Goal: Complete application form

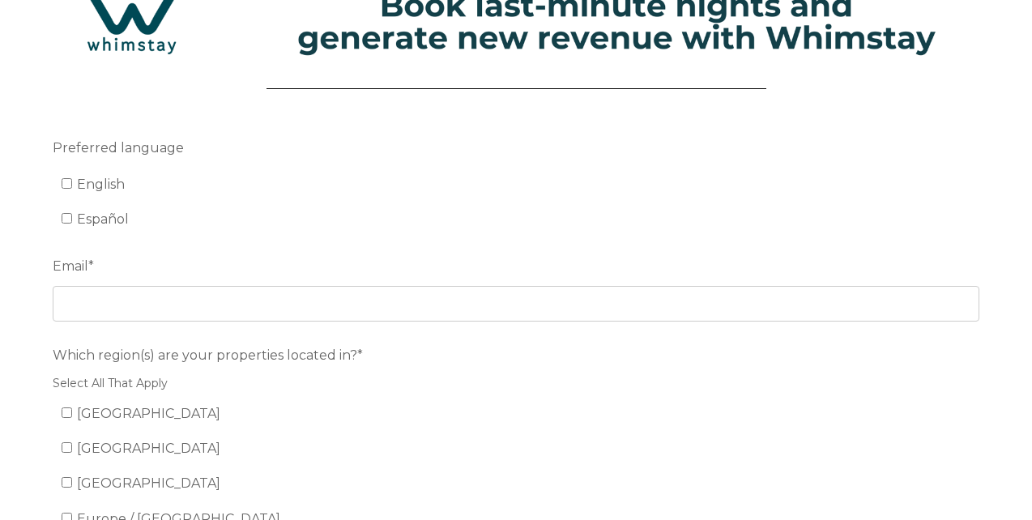
scroll to position [81, 0]
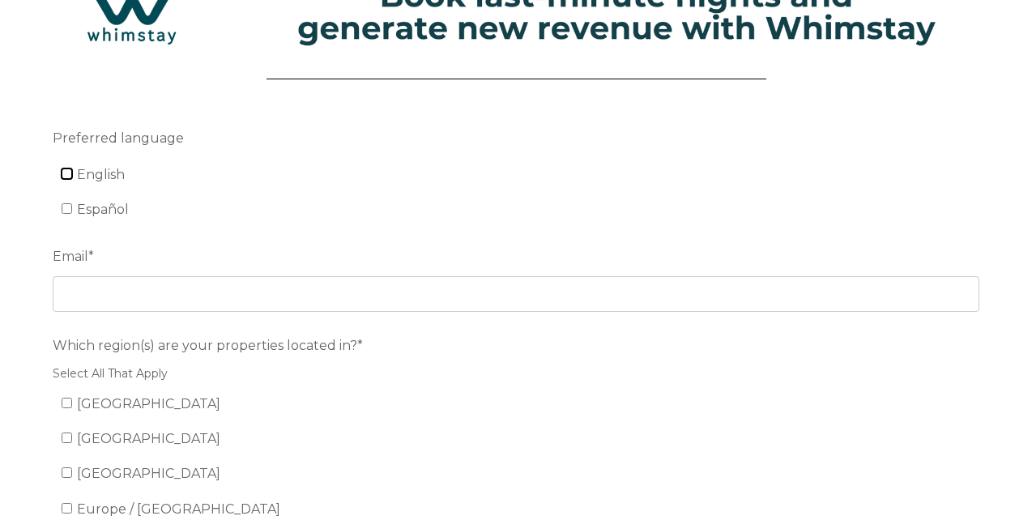
click at [70, 175] on input "English" at bounding box center [67, 173] width 11 height 11
checkbox input "true"
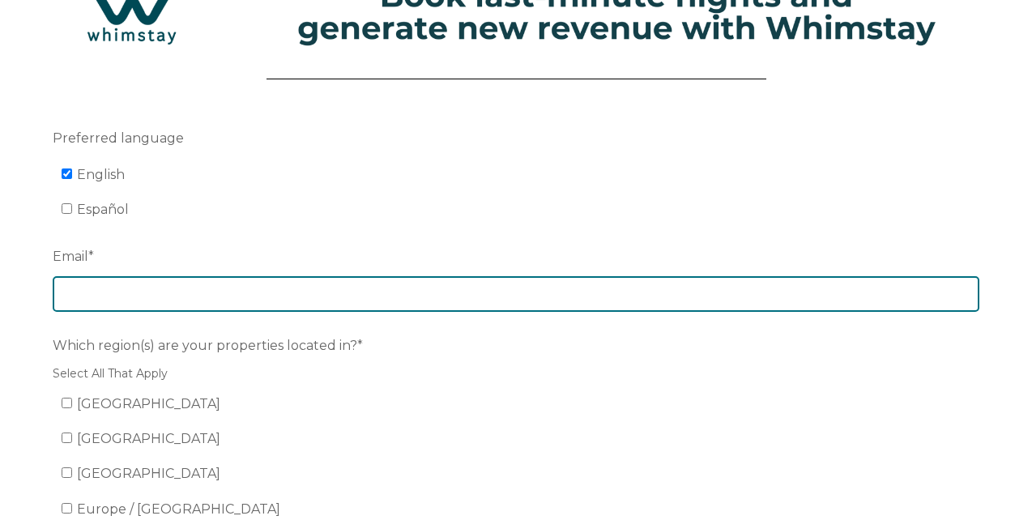
click at [98, 295] on input "Email *" at bounding box center [516, 294] width 927 height 36
type input "[EMAIL_ADDRESS][DOMAIN_NAME]"
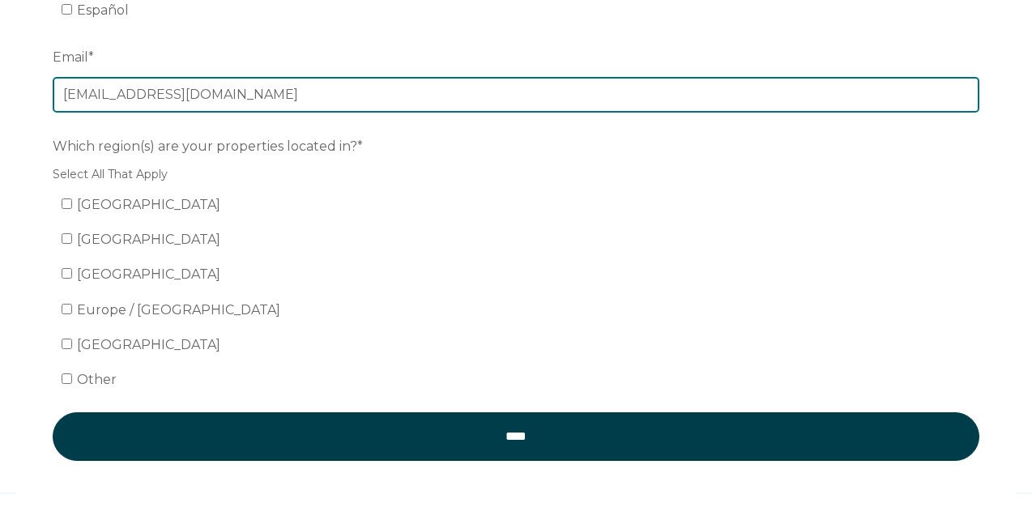
scroll to position [292, 0]
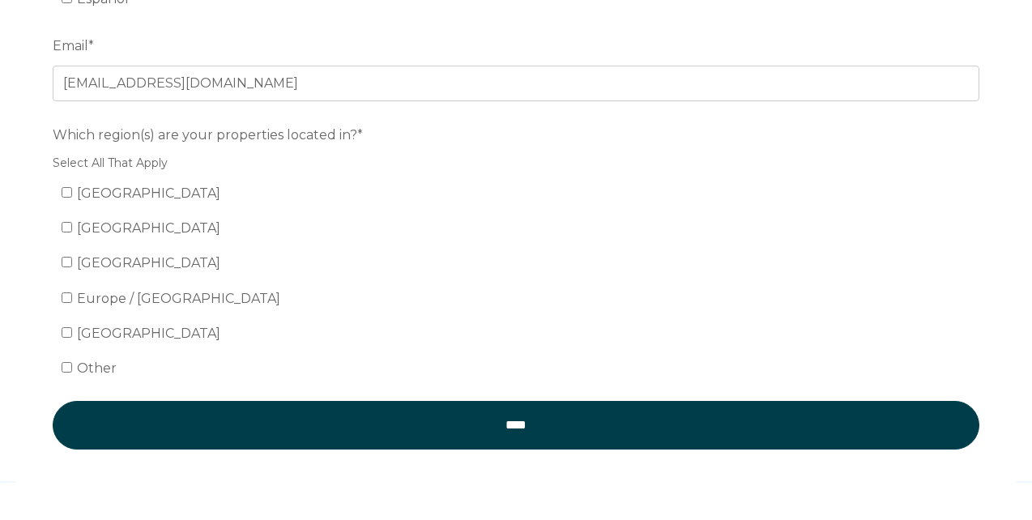
click at [132, 195] on span "United States" at bounding box center [148, 192] width 143 height 15
click at [72, 195] on input "United States" at bounding box center [67, 192] width 11 height 11
checkbox input "true"
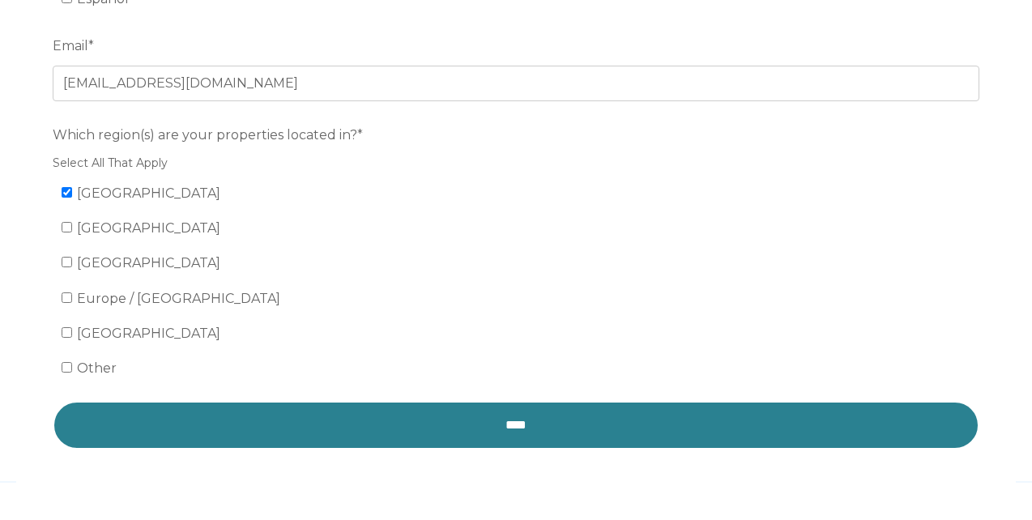
click at [358, 435] on input "****" at bounding box center [516, 425] width 927 height 49
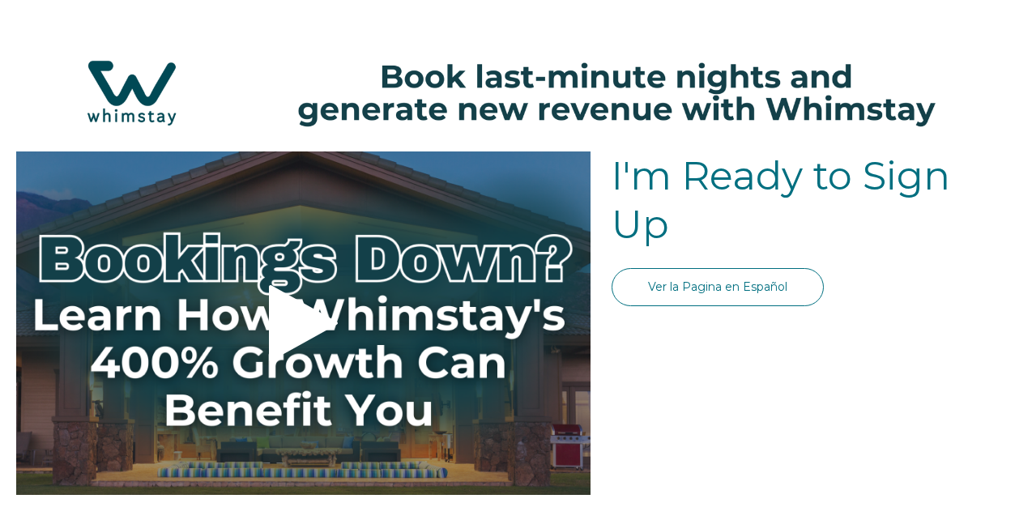
select select "US"
select select "Standard"
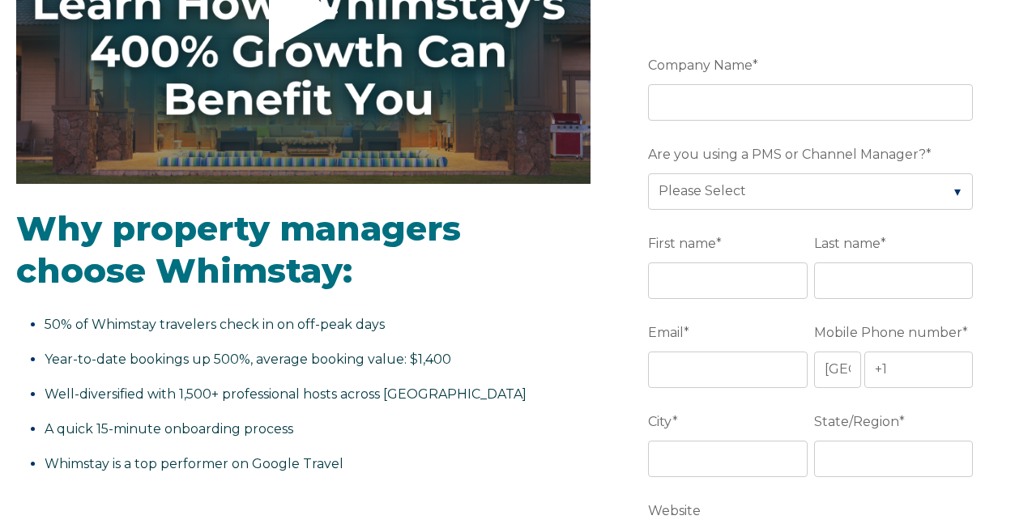
scroll to position [317, 0]
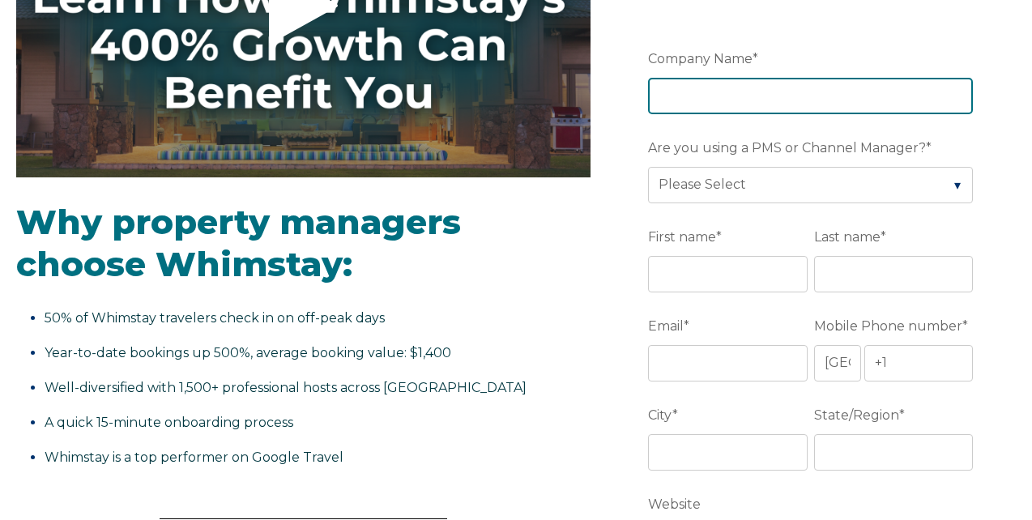
click at [680, 87] on input "Company Name *" at bounding box center [810, 96] width 325 height 36
type input "HS Homes LLC"
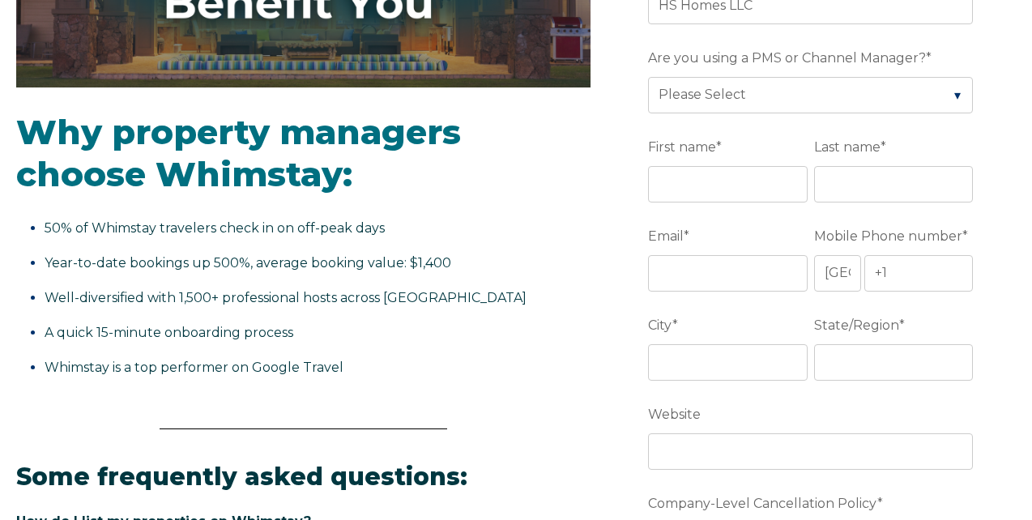
scroll to position [411, 0]
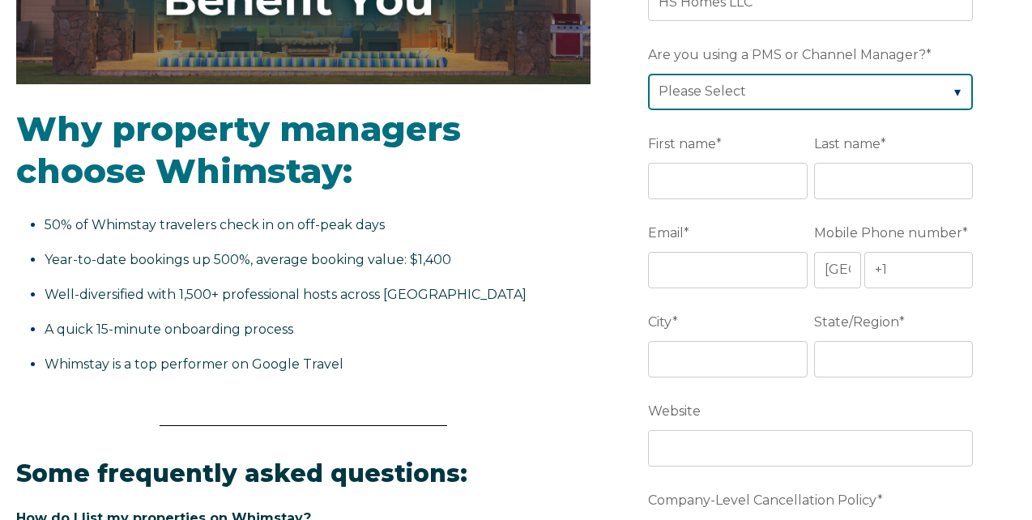
click at [709, 100] on select "Please Select Barefoot BookingPal Boost Brightside CiiRUS Escapia Guesty Hostaw…" at bounding box center [810, 92] width 325 height 36
select select "OwnerRez"
click at [648, 74] on select "Please Select Barefoot BookingPal Boost Brightside CiiRUS Escapia Guesty Hostaw…" at bounding box center [810, 92] width 325 height 36
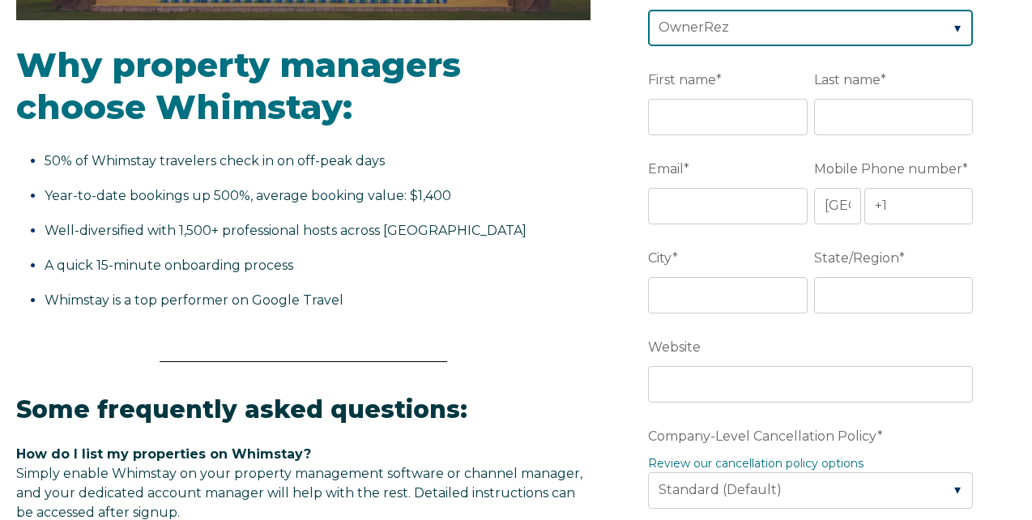
scroll to position [485, 0]
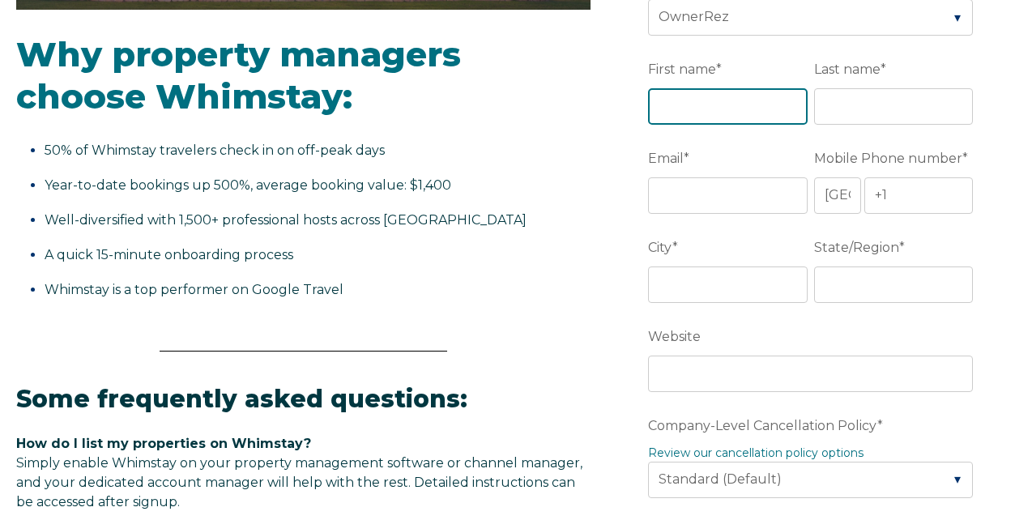
click at [671, 105] on input "First name *" at bounding box center [727, 106] width 159 height 36
type input "Mark"
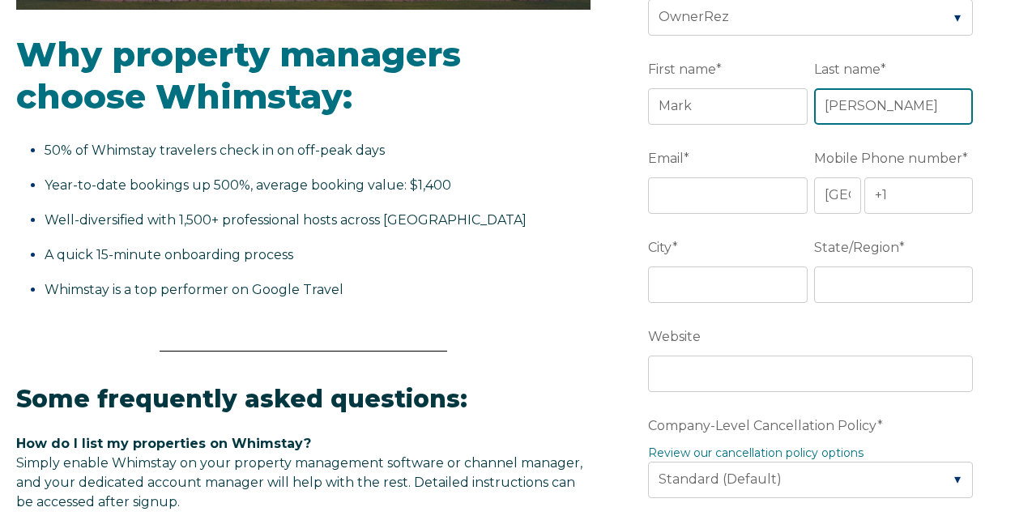
type input "Macias"
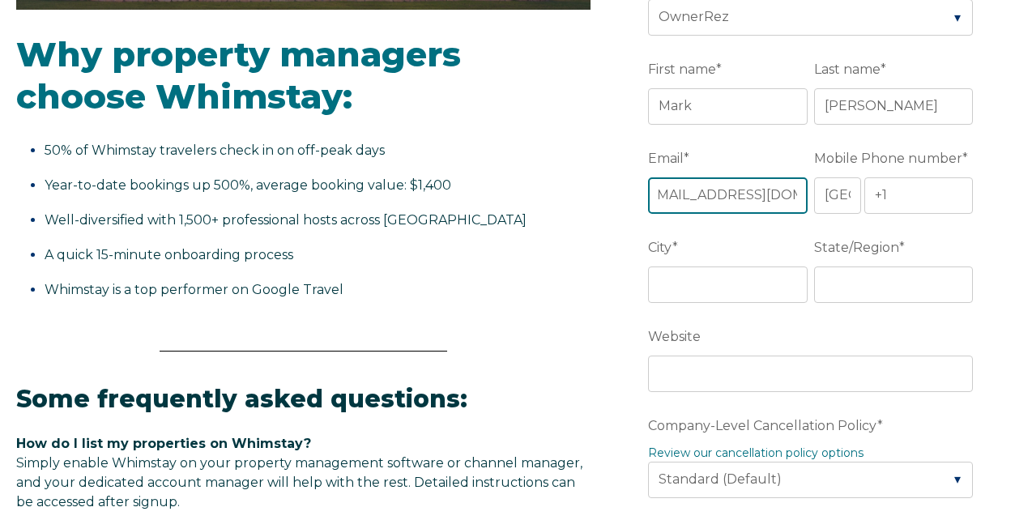
scroll to position [0, 36]
type input "[EMAIL_ADDRESS][DOMAIN_NAME]"
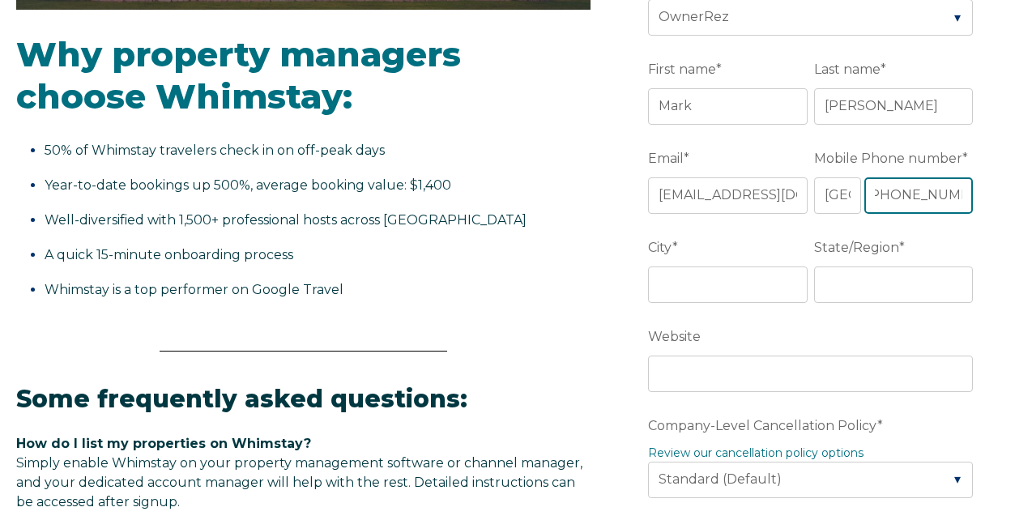
scroll to position [0, 17]
type input "+1 602-799-0287"
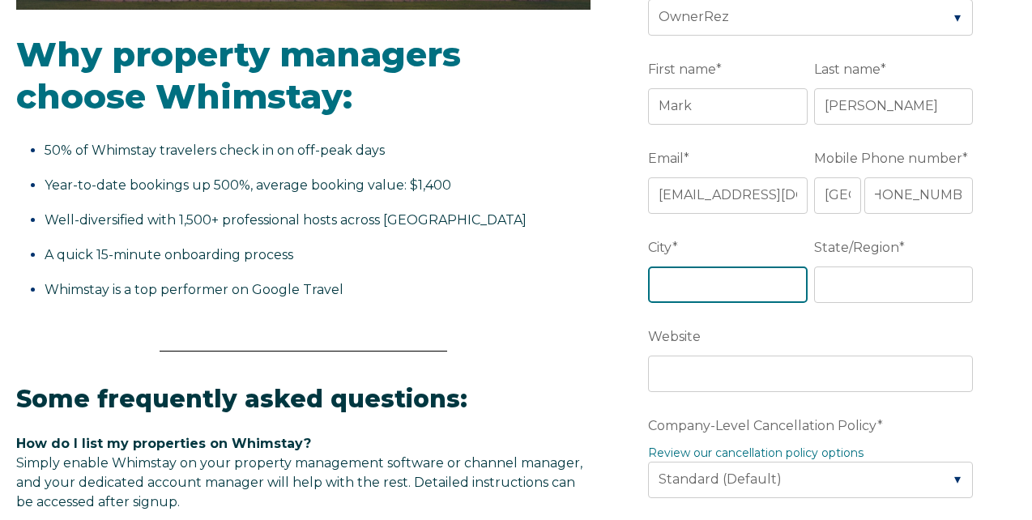
scroll to position [0, 0]
type input "Scottsdale"
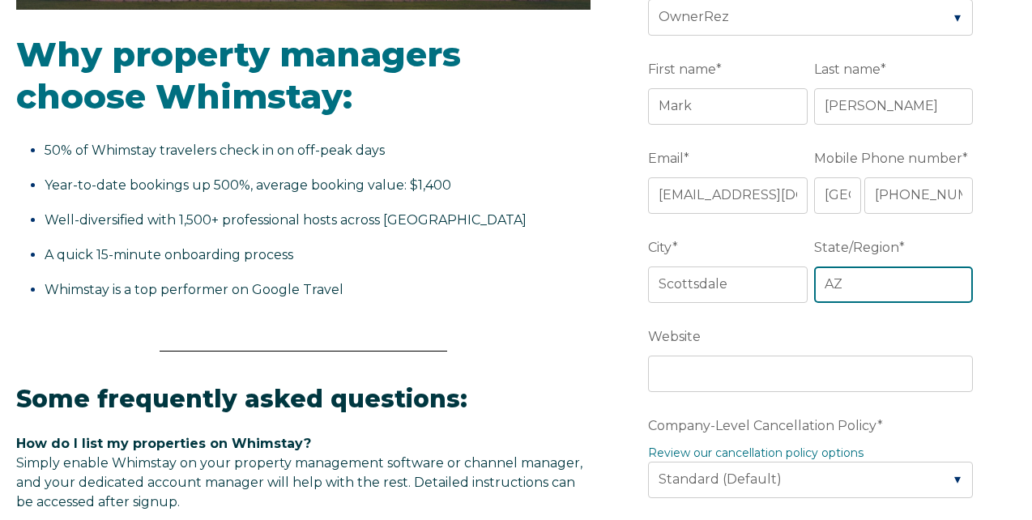
type input "AZ"
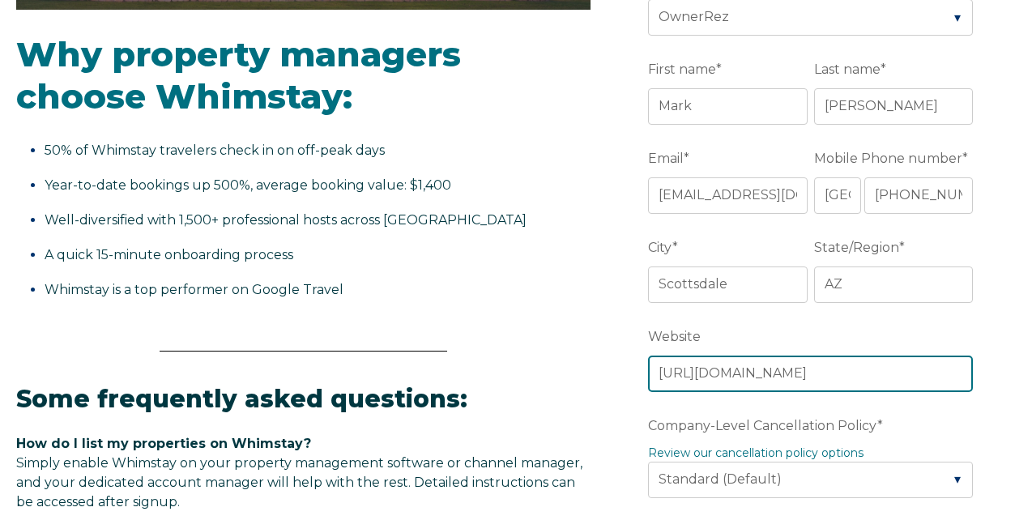
type input "https://www.azvacationhomes.com"
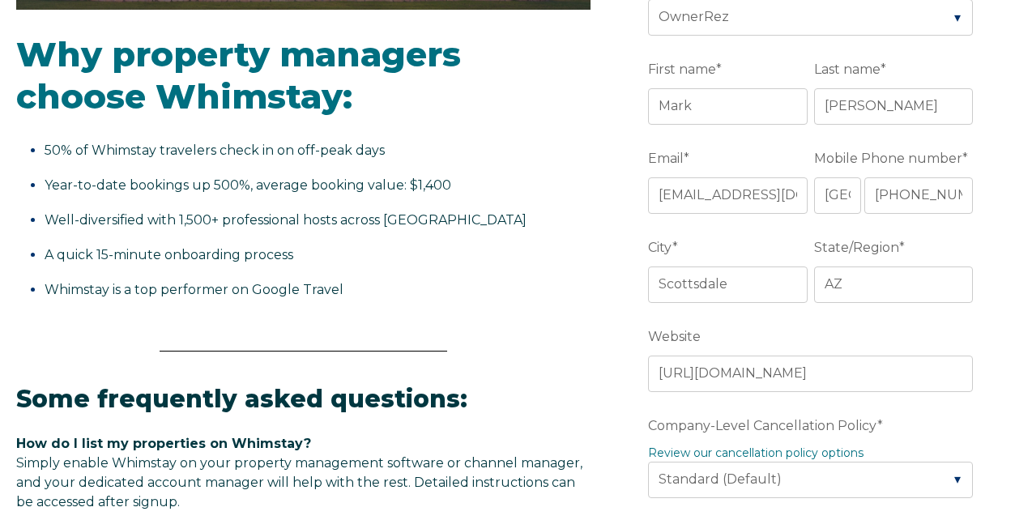
click at [635, 281] on form "Company Name * HS Homes LLC Are you using a PMS or Channel Manager? * Please Se…" at bounding box center [813, 516] width 404 height 1353
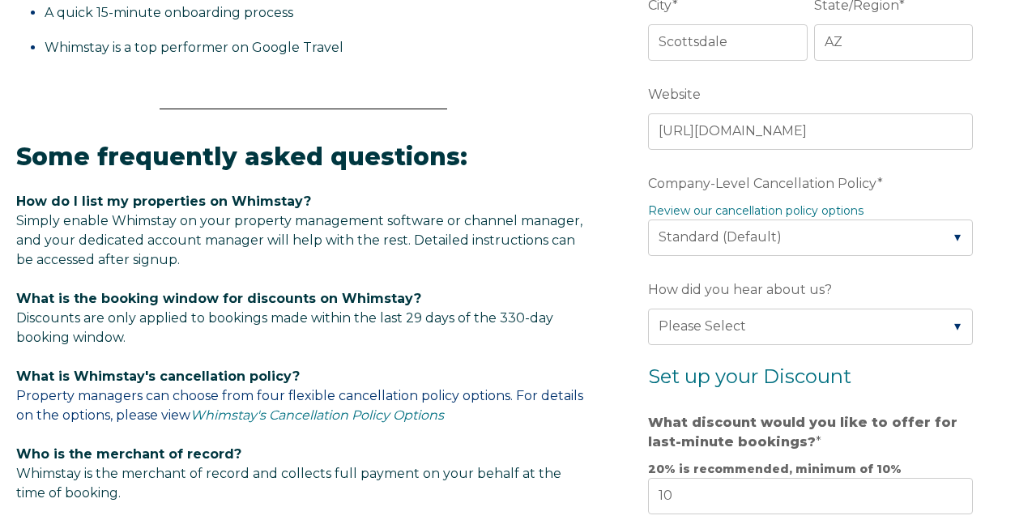
scroll to position [728, 0]
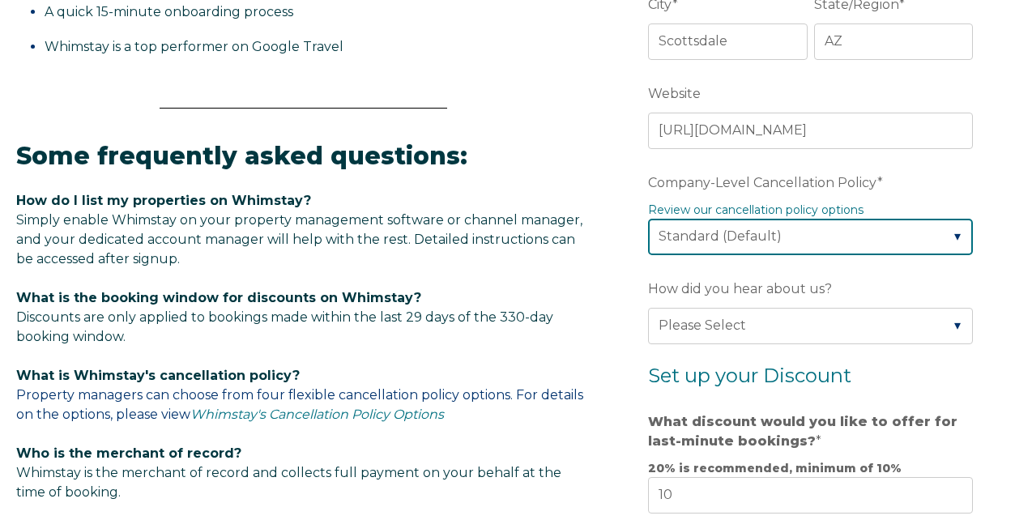
click at [770, 239] on select "Please Select Partial Standard (Default) Moderate Strict" at bounding box center [810, 237] width 325 height 36
select select "Strict"
click at [648, 219] on select "Please Select Partial Standard (Default) Moderate Strict" at bounding box center [810, 237] width 325 height 36
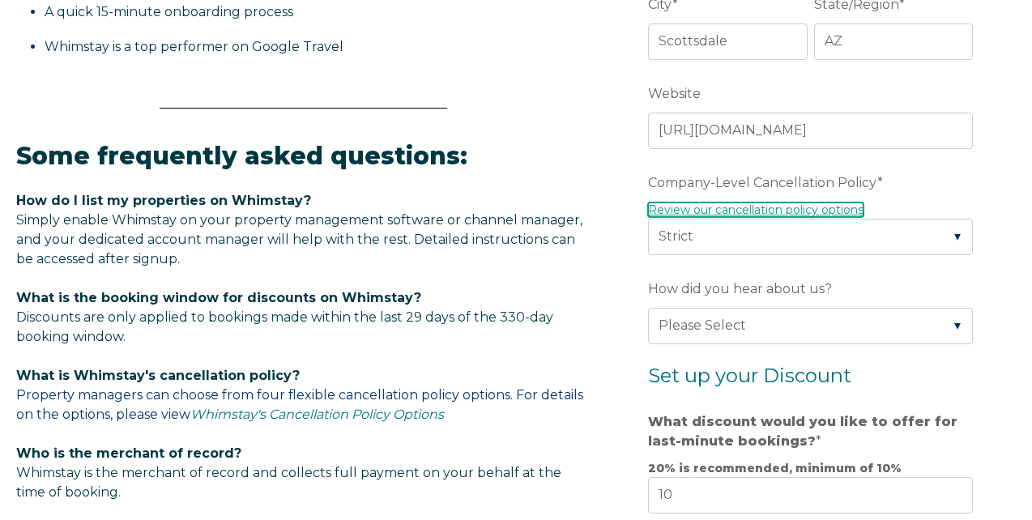
click at [703, 211] on link "Review our cancellation policy options" at bounding box center [755, 209] width 215 height 15
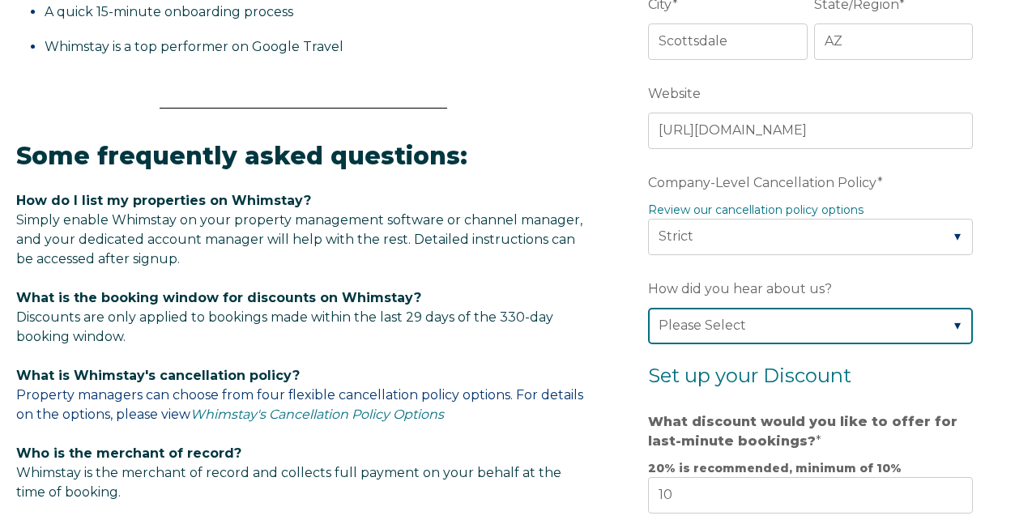
click at [714, 334] on select "Please Select Found Whimstay through a Google search Direct outreach from a Whi…" at bounding box center [810, 326] width 325 height 36
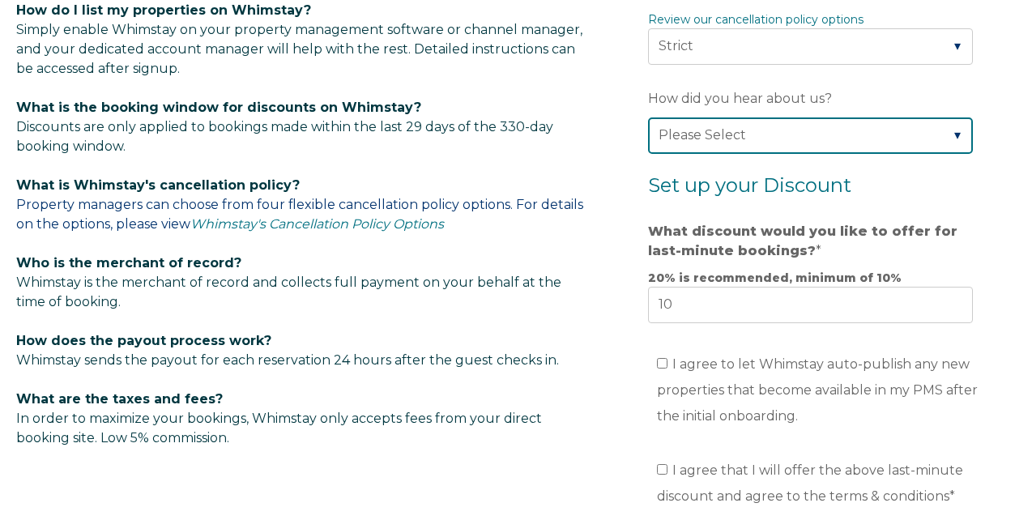
scroll to position [925, 0]
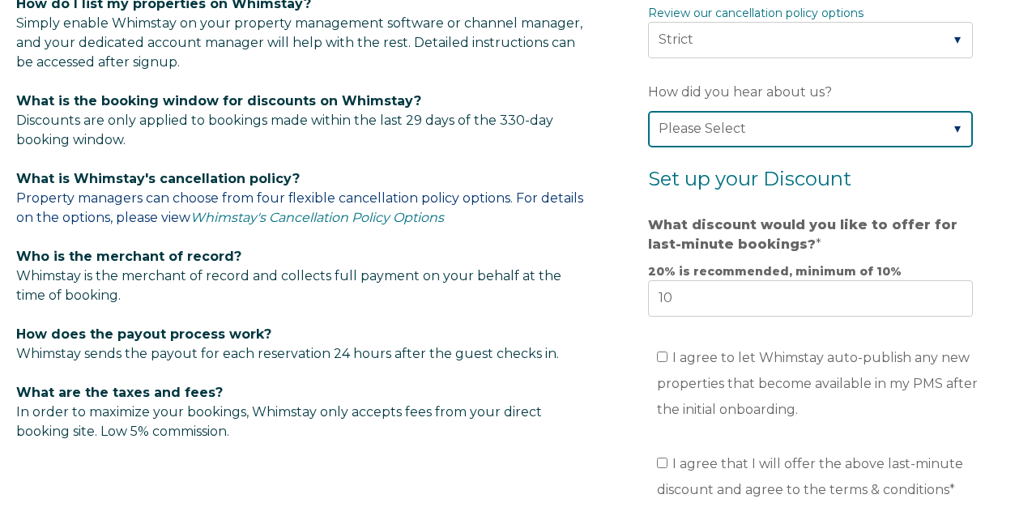
click at [669, 126] on select "Please Select Found Whimstay through a Google search Direct outreach from a Whi…" at bounding box center [810, 129] width 325 height 36
select select "Other"
click at [648, 111] on select "Please Select Found Whimstay through a Google search Direct outreach from a Whi…" at bounding box center [810, 129] width 325 height 36
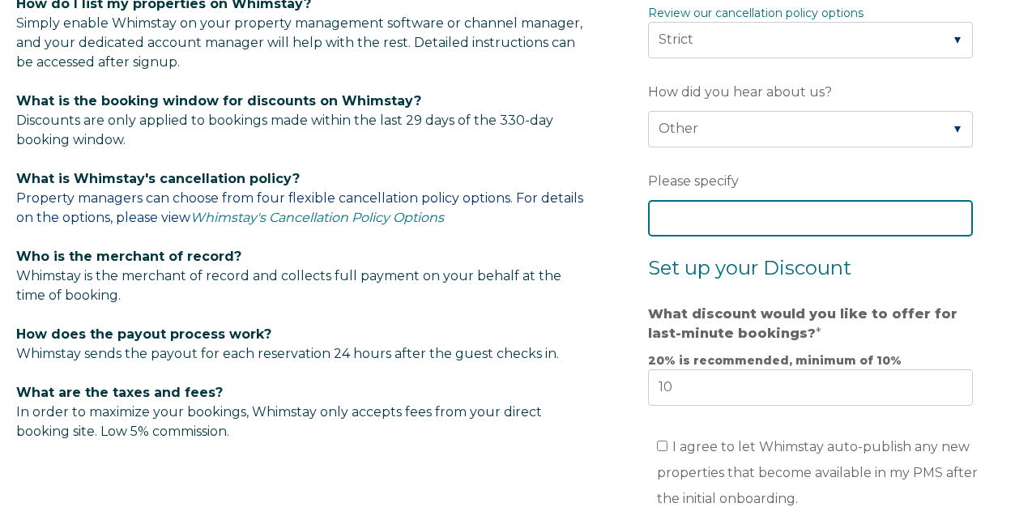
click at [697, 221] on input "Please specify" at bounding box center [810, 218] width 325 height 36
type input "OwnerRez"
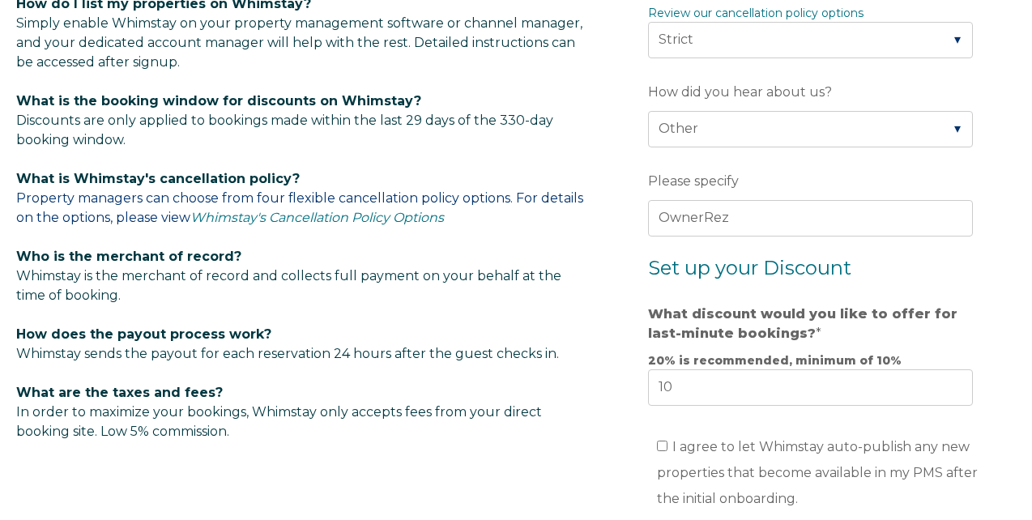
click at [619, 230] on form "Company Name * HS Homes LLC Are you using a PMS or Channel Manager? * Please Se…" at bounding box center [813, 122] width 404 height 1442
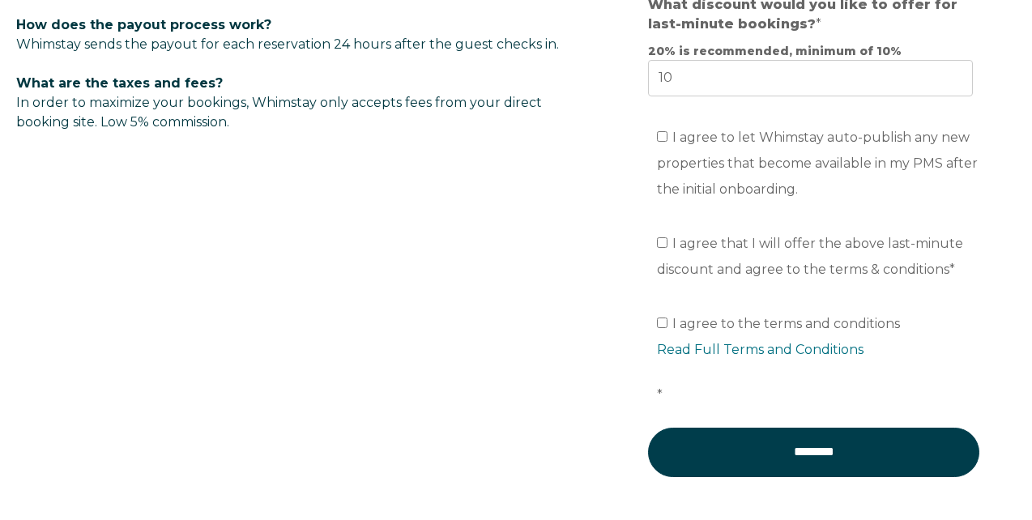
scroll to position [1245, 0]
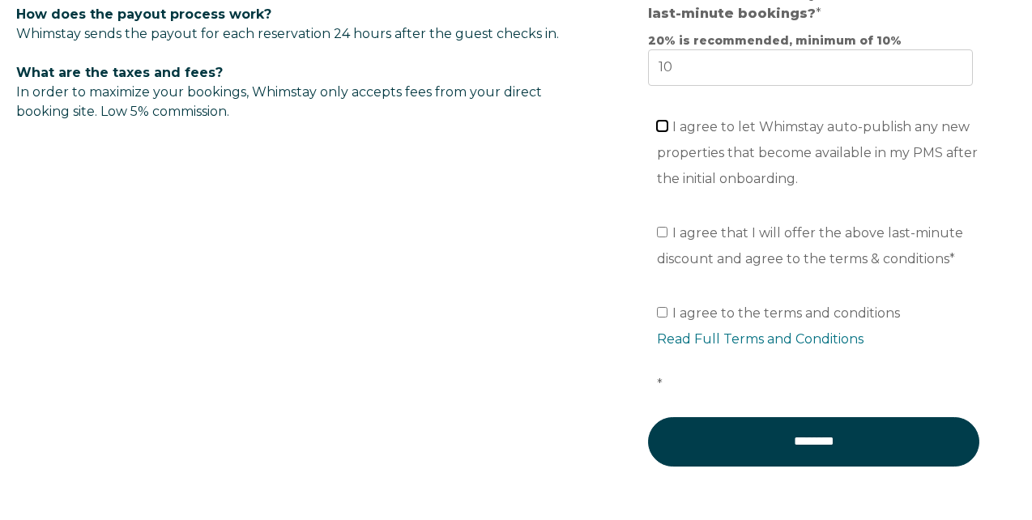
click at [662, 126] on input "I agree to let Whimstay auto-publish any new properties that become available i…" at bounding box center [662, 126] width 11 height 11
checkbox input "true"
click at [667, 233] on label "I agree that I will offer the above last-minute discount and agree to the terms…" at bounding box center [810, 245] width 306 height 41
click at [667, 233] on input "I agree that I will offer the above last-minute discount and agree to the terms…" at bounding box center [662, 232] width 11 height 11
checkbox input "true"
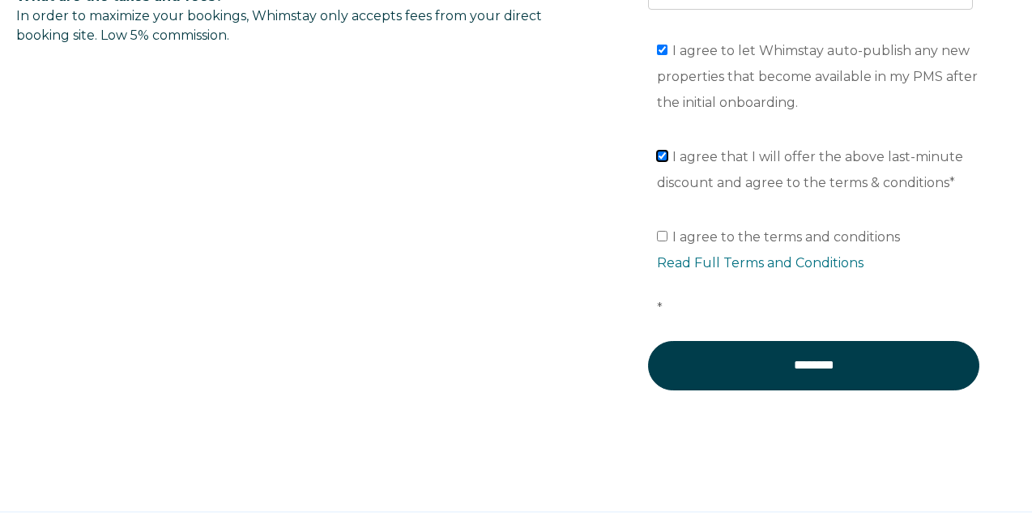
scroll to position [1325, 0]
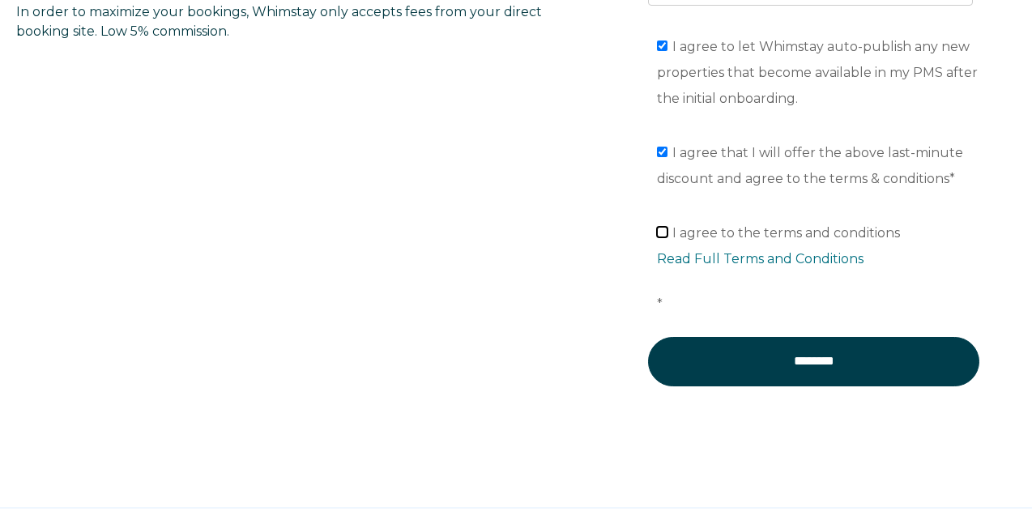
click at [663, 237] on input "I agree to the terms and conditions Read Full Terms and Conditions *" at bounding box center [662, 232] width 11 height 11
checkbox input "true"
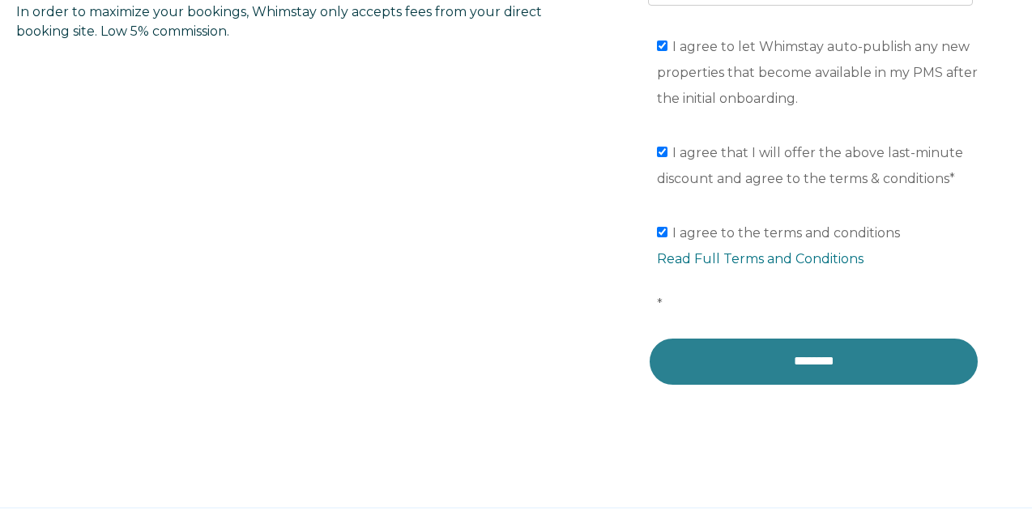
click at [763, 375] on input "********" at bounding box center [813, 361] width 331 height 49
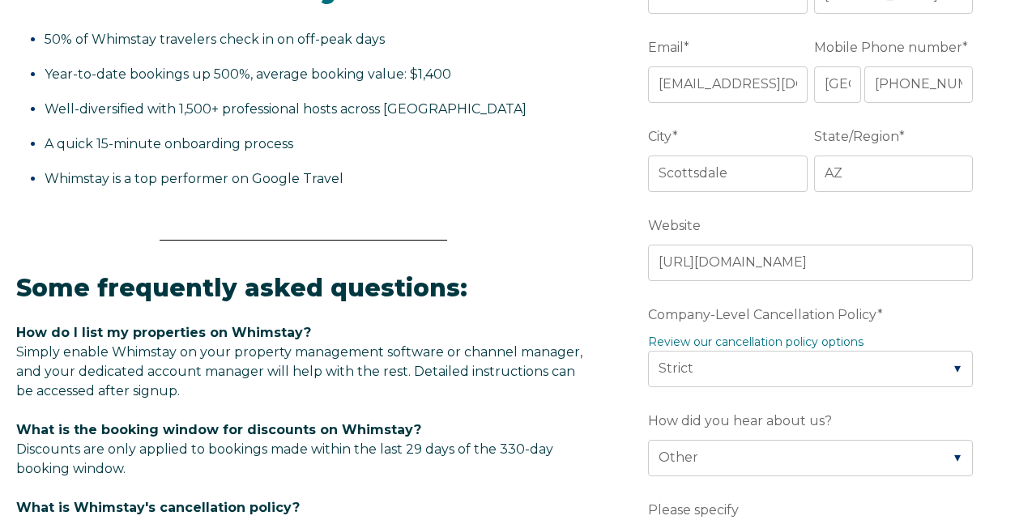
scroll to position [592, 0]
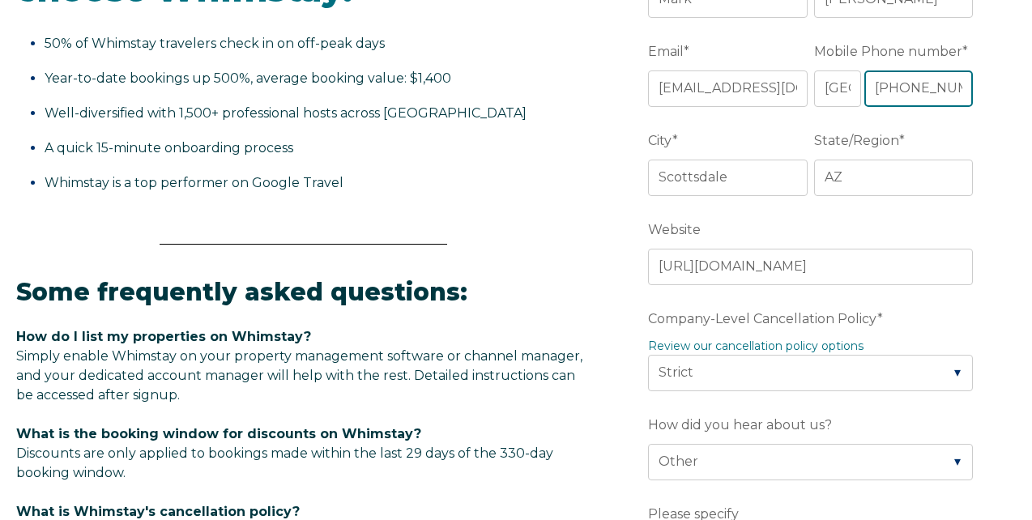
click at [896, 92] on input "+1 602-799-0287" at bounding box center [918, 88] width 109 height 36
type input "+1 6027990287"
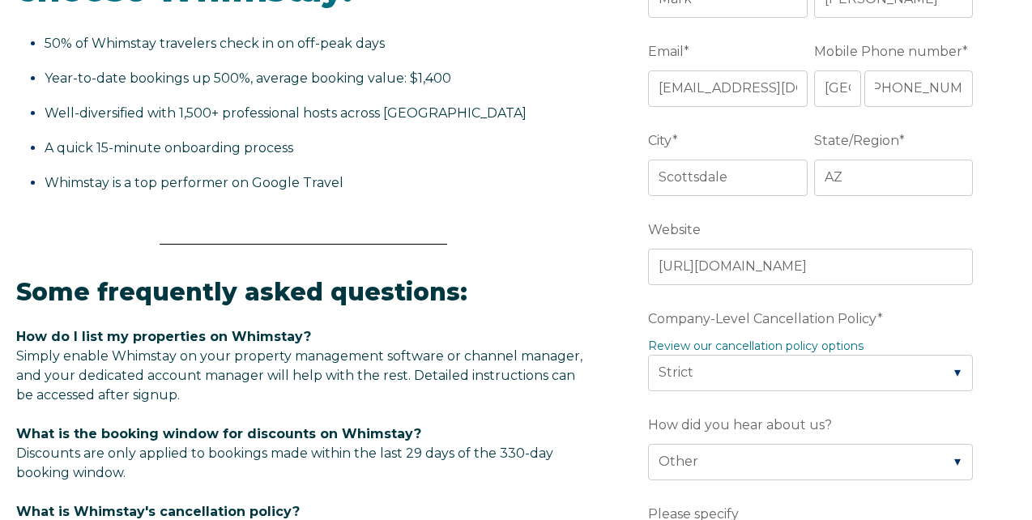
scroll to position [0, 0]
click at [534, 204] on div "Why property managers choose Whimstay: 50% of Whimstay travelers check in on of…" at bounding box center [303, 69] width 574 height 335
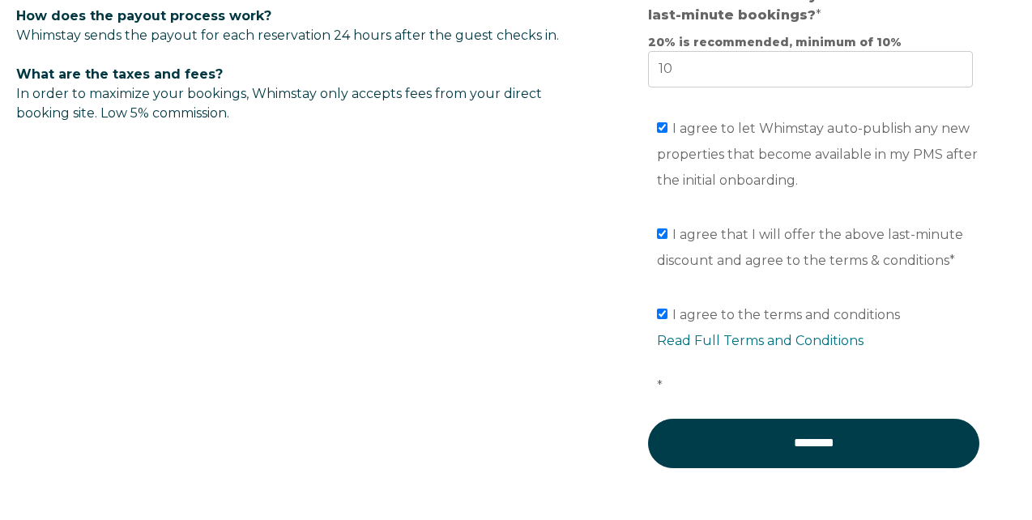
scroll to position [1282, 0]
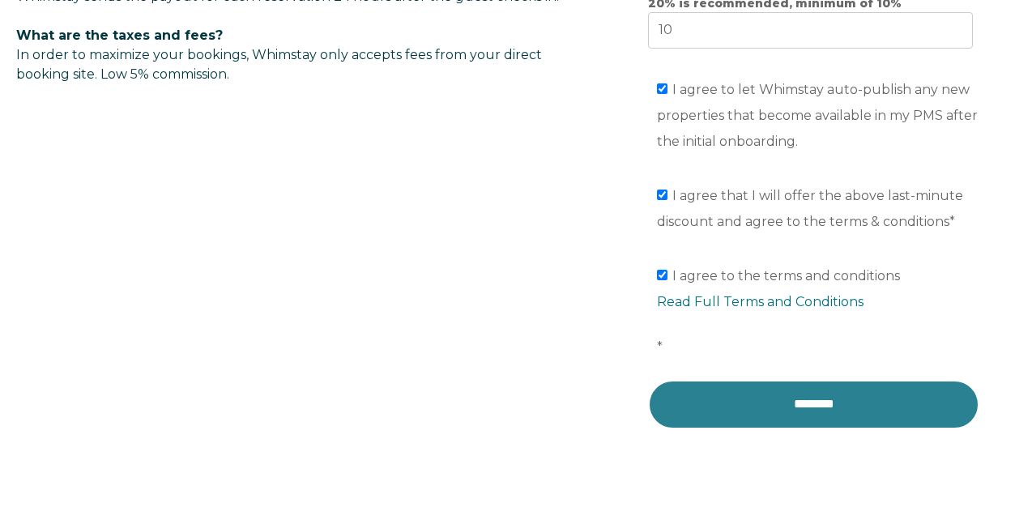
click at [803, 401] on input "********" at bounding box center [813, 404] width 331 height 49
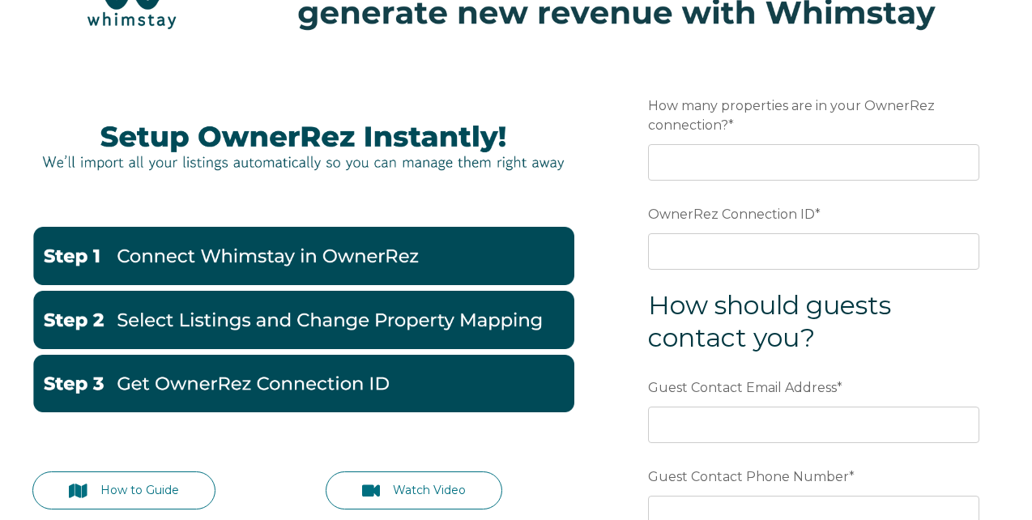
scroll to position [112, 0]
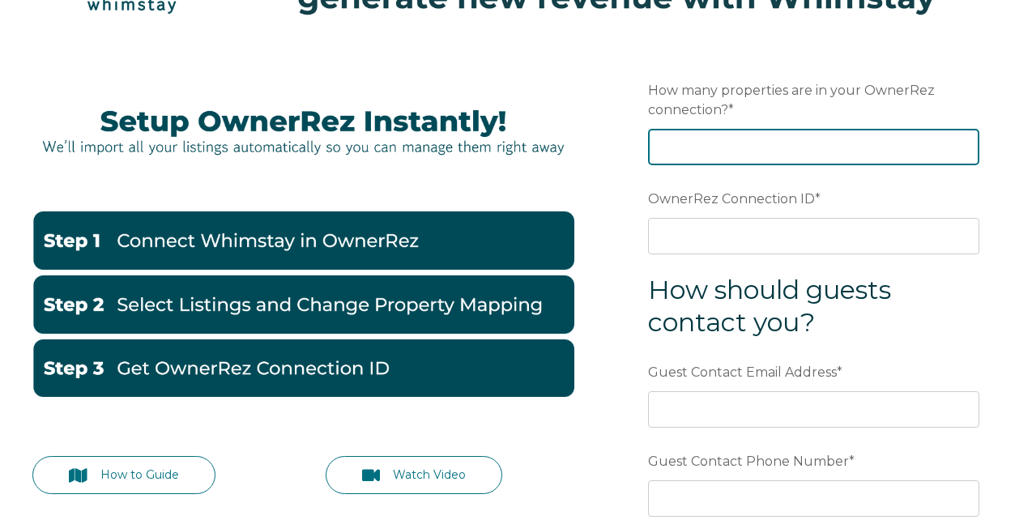
click at [667, 141] on input "How many properties are in your OwnerRez connection? *" at bounding box center [813, 147] width 331 height 36
click at [814, 136] on input "How many properties are in your OwnerRez connection? *" at bounding box center [813, 147] width 331 height 36
click at [968, 145] on input "1" at bounding box center [813, 147] width 331 height 36
click at [968, 145] on input "2" at bounding box center [813, 147] width 331 height 36
click at [968, 145] on input "3" at bounding box center [813, 147] width 331 height 36
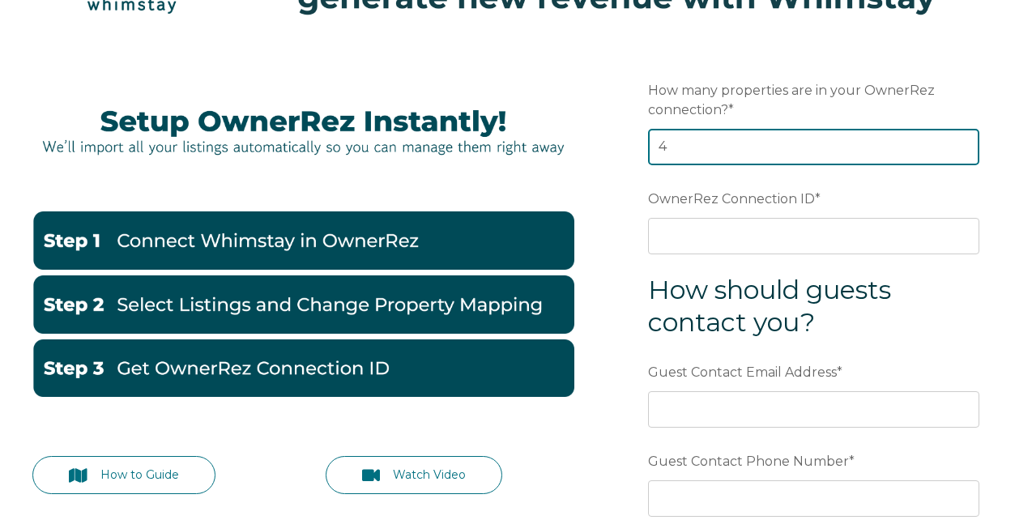
click at [968, 145] on input "4" at bounding box center [813, 147] width 331 height 36
click at [968, 145] on input "5" at bounding box center [813, 147] width 331 height 36
click at [968, 145] on input "6" at bounding box center [813, 147] width 331 height 36
click at [968, 145] on input "7" at bounding box center [813, 147] width 331 height 36
click at [968, 145] on input "8" at bounding box center [813, 147] width 331 height 36
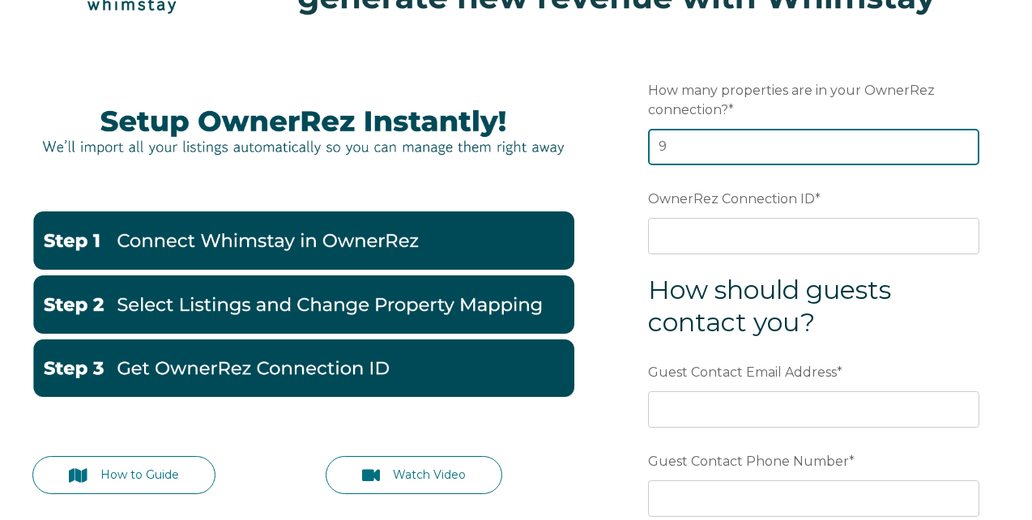
click at [968, 145] on input "9" at bounding box center [813, 147] width 331 height 36
click at [968, 145] on input "10" at bounding box center [813, 147] width 331 height 36
click at [968, 145] on input "11" at bounding box center [813, 147] width 331 height 36
click at [968, 145] on input "12" at bounding box center [813, 147] width 331 height 36
type input "13"
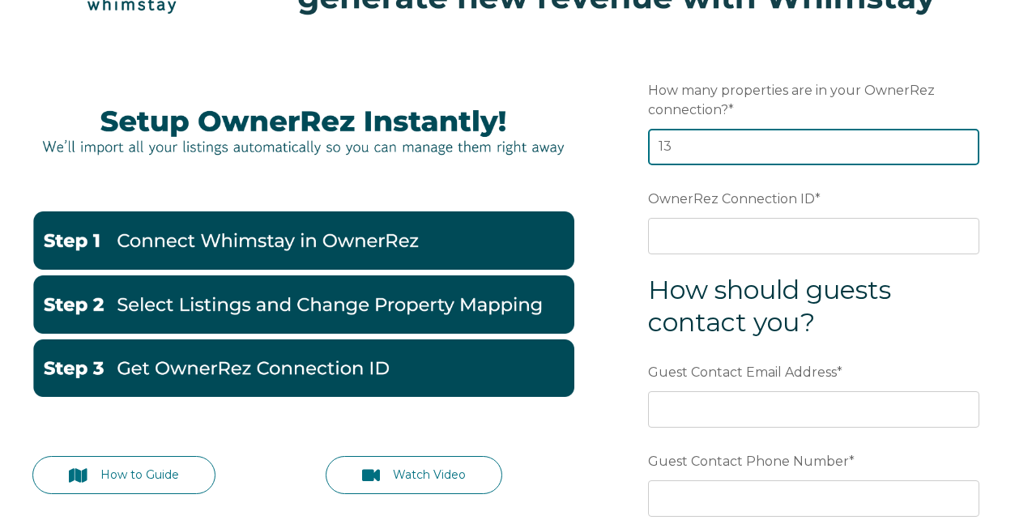
click at [968, 145] on input "13" at bounding box center [813, 147] width 331 height 36
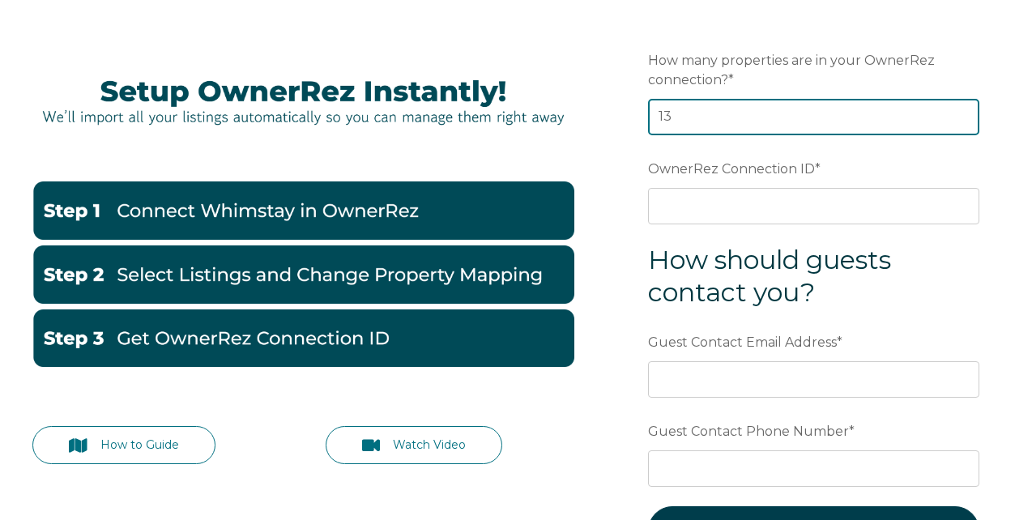
scroll to position [144, 0]
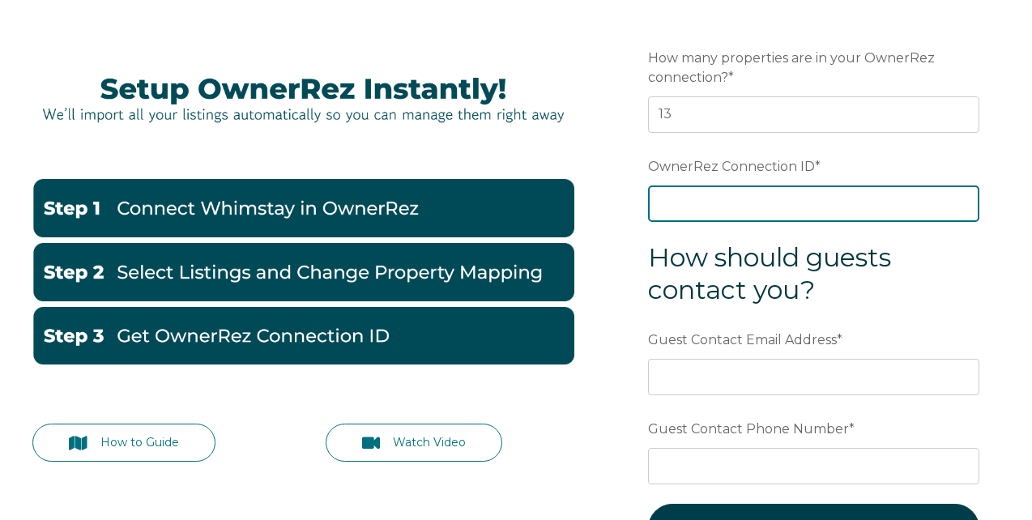
click at [695, 202] on input "OwnerRez Connection ID *" at bounding box center [813, 203] width 331 height 36
paste input "ora7ccdd8b99x"
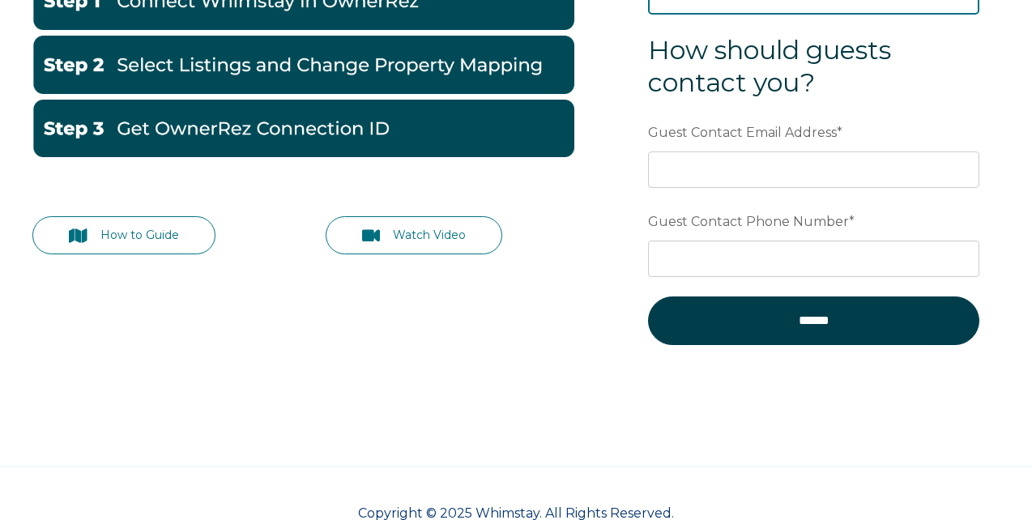
scroll to position [353, 0]
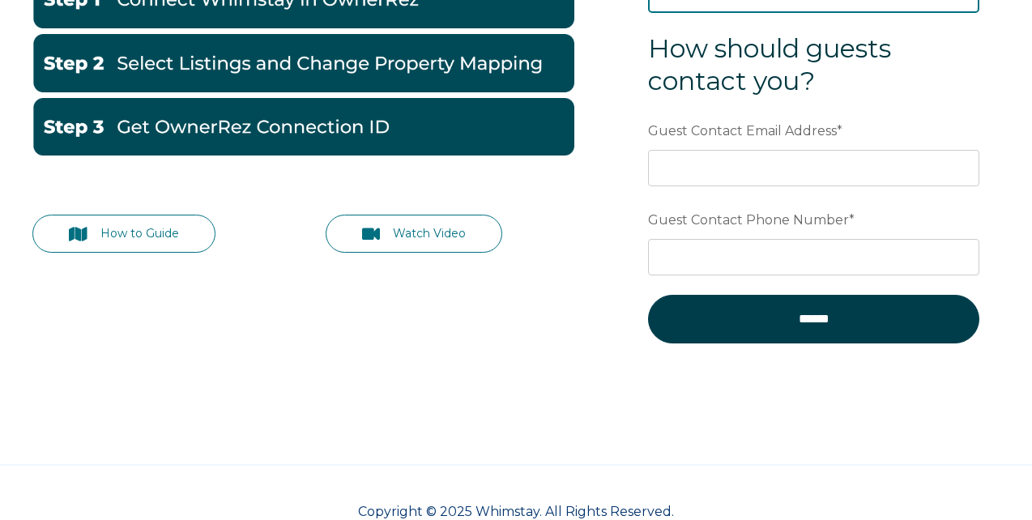
type input "ora7ccdd8b99x"
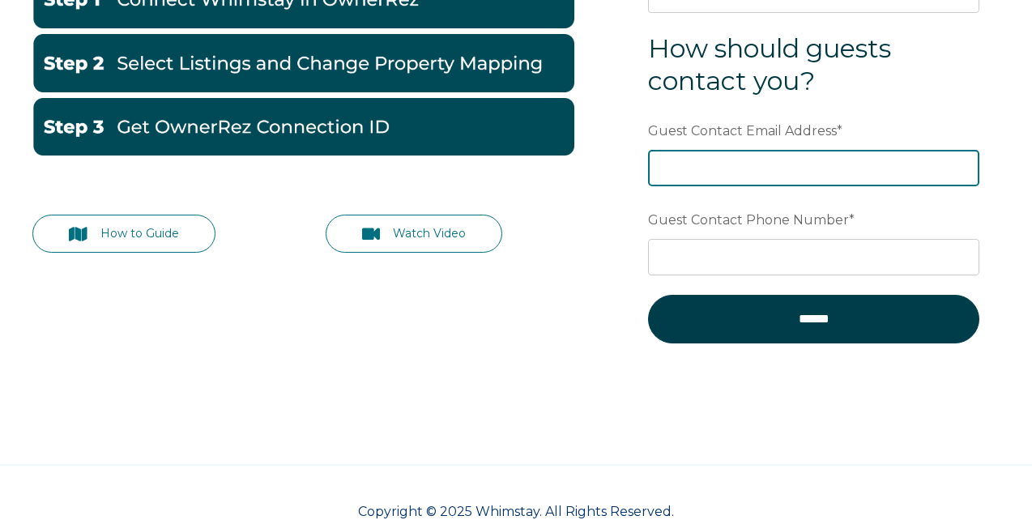
click at [672, 171] on input "Guest Contact Email Address *" at bounding box center [813, 168] width 331 height 36
type input "[EMAIL_ADDRESS][DOMAIN_NAME]"
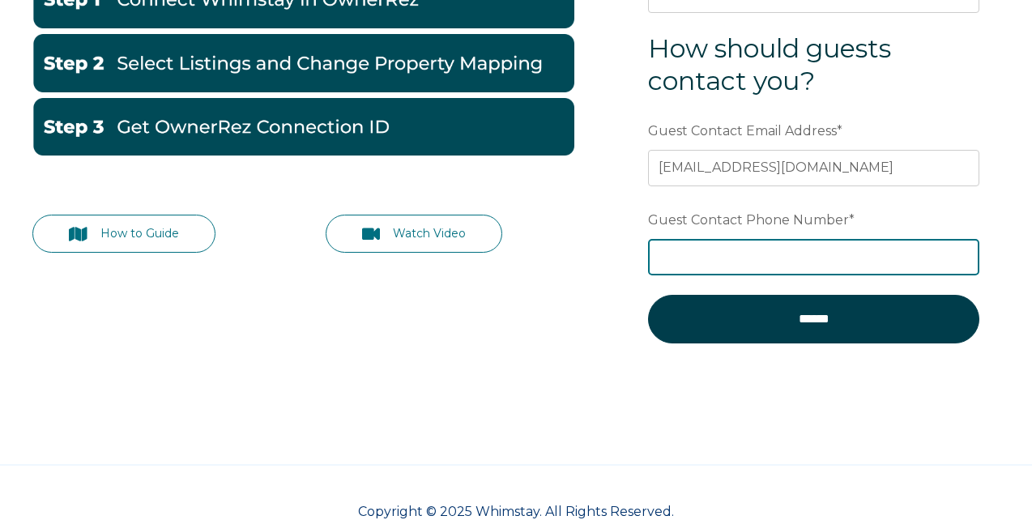
click at [713, 266] on input "Guest Contact Phone Number *" at bounding box center [813, 257] width 331 height 36
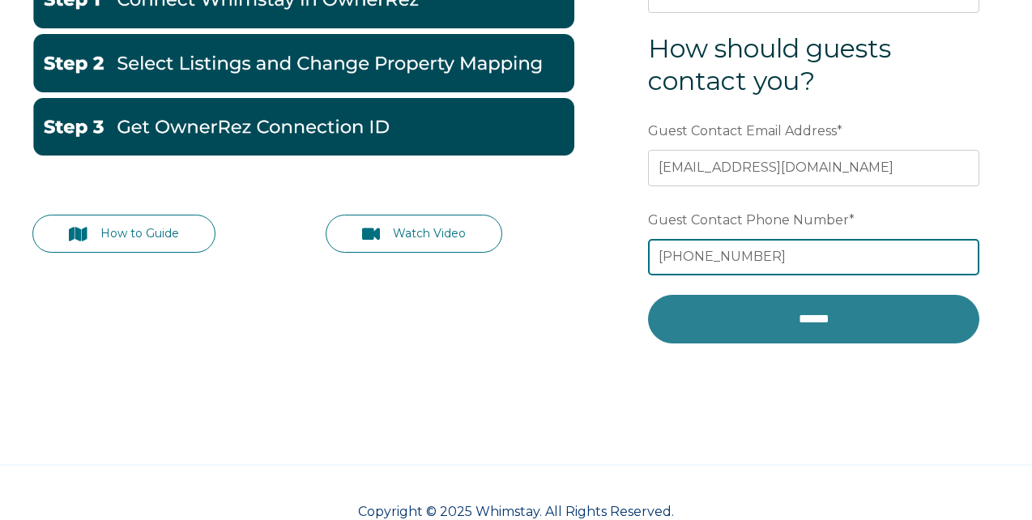
type input "[PHONE_NUMBER]"
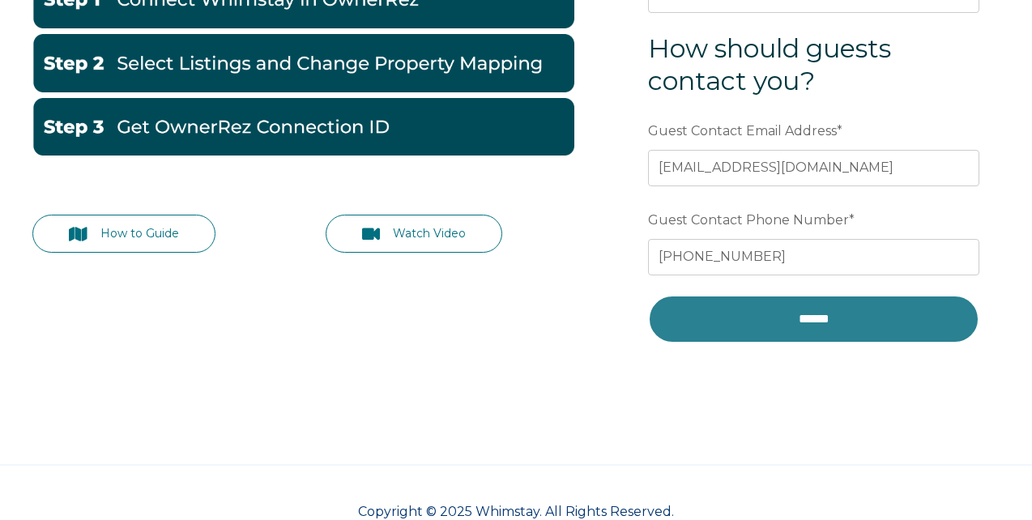
click at [781, 317] on input "******" at bounding box center [813, 319] width 331 height 49
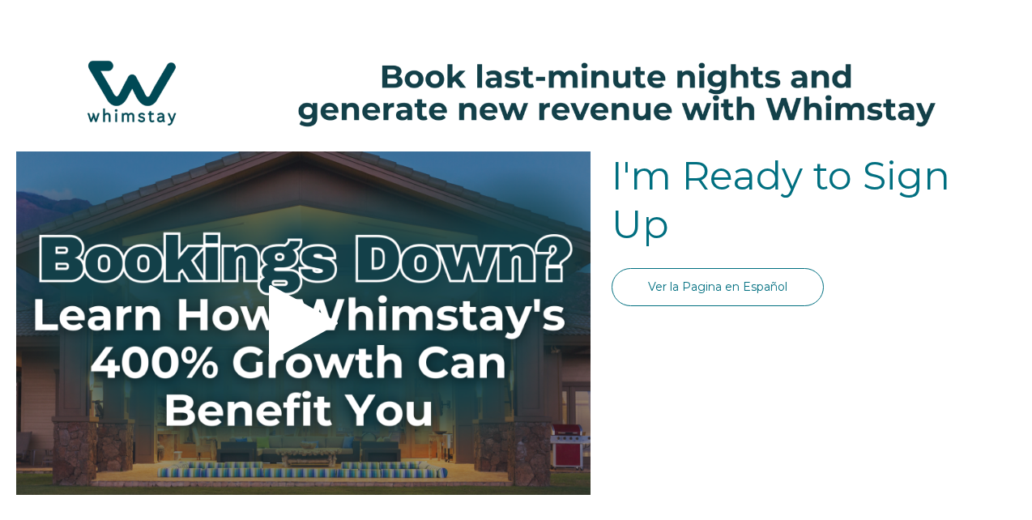
select select "US"
select select "Standard"
